Goal: Task Accomplishment & Management: Use online tool/utility

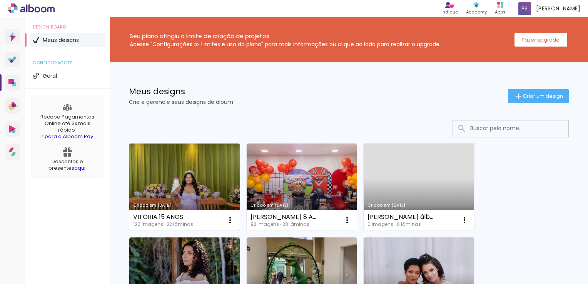
click at [191, 180] on link "Criado em 09/10/25" at bounding box center [184, 187] width 110 height 87
